Goal: Information Seeking & Learning: Learn about a topic

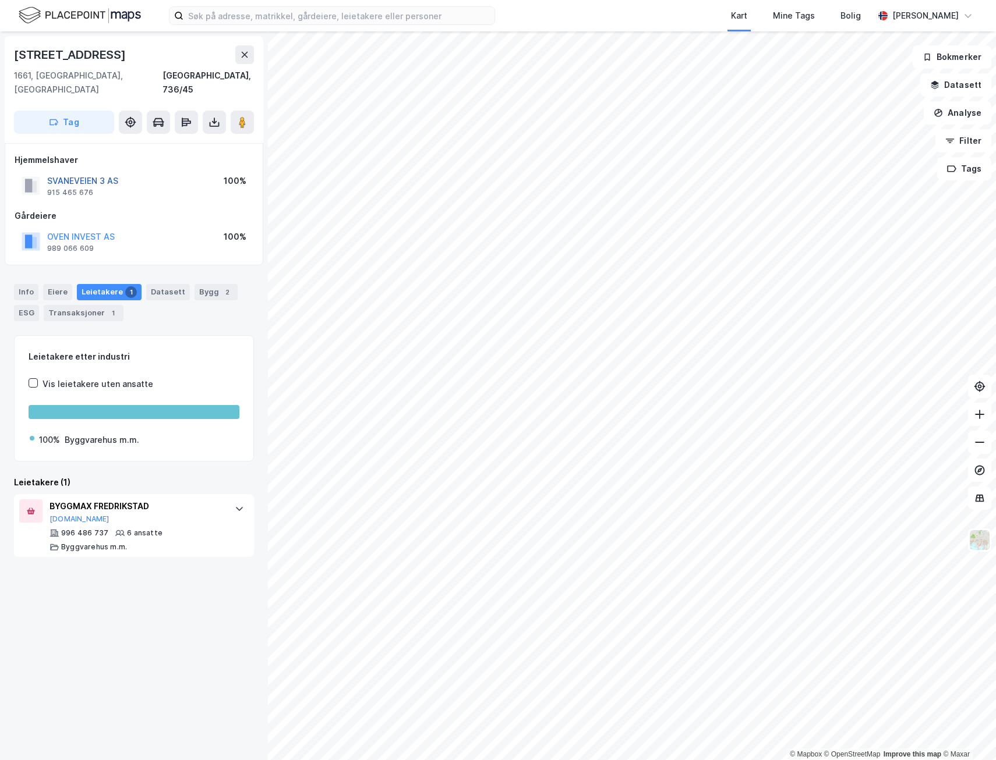
click at [0, 0] on button "SVANEVEIEN 3 AS" at bounding box center [0, 0] width 0 height 0
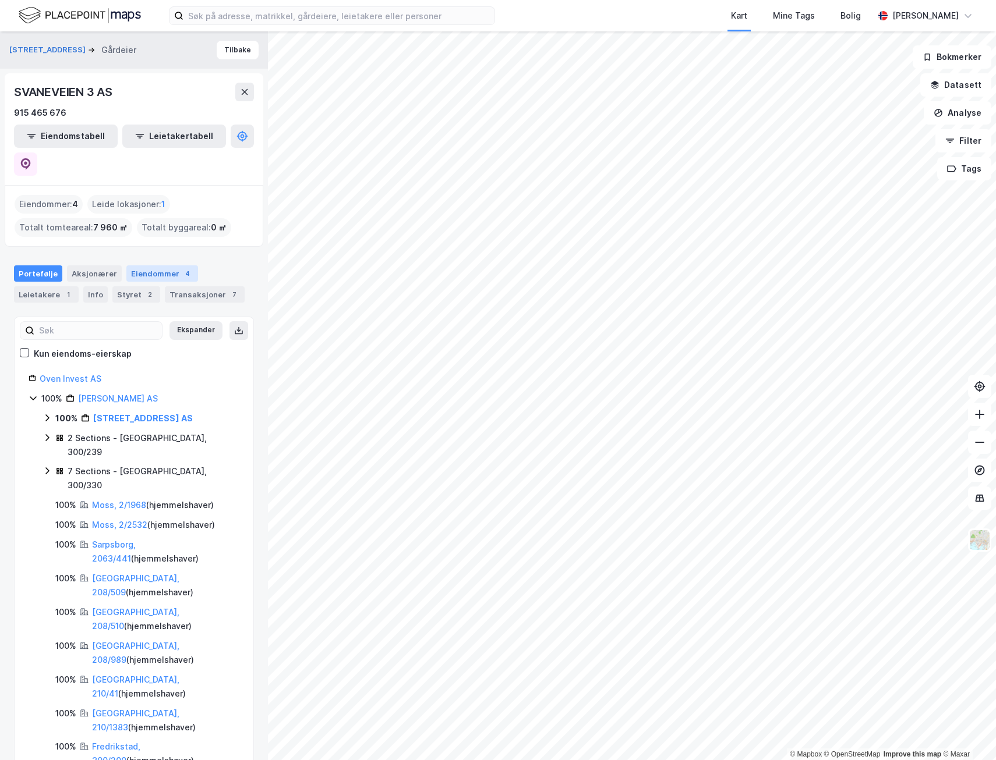
click at [161, 266] on div "Eiendommer 4" at bounding box center [162, 274] width 72 height 16
